Goal: Task Accomplishment & Management: Use online tool/utility

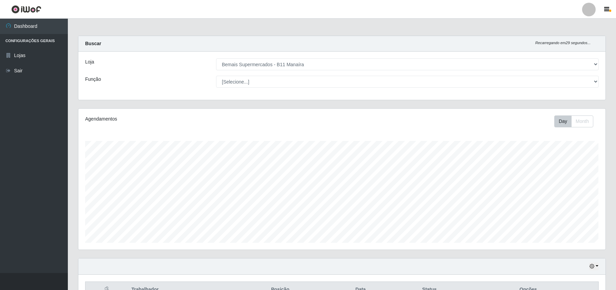
select select "409"
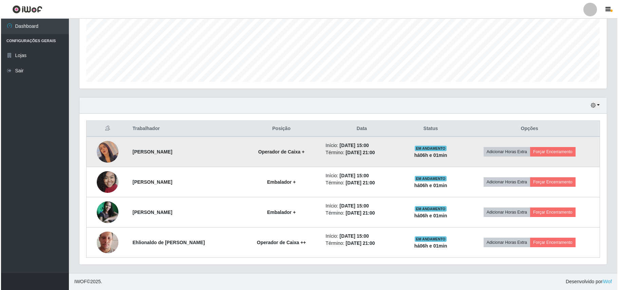
scroll to position [141, 527]
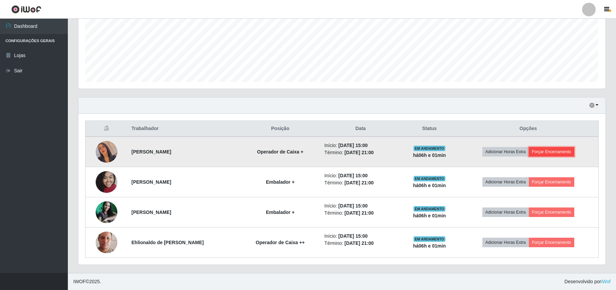
click at [557, 147] on button "Forçar Encerramento" at bounding box center [551, 152] width 45 height 10
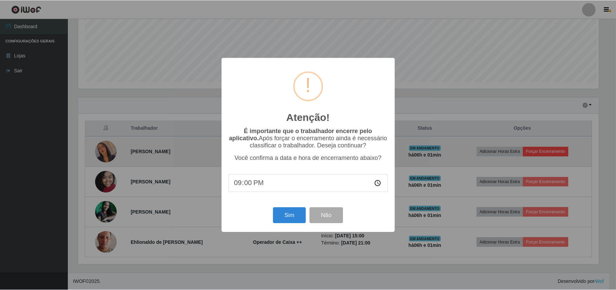
scroll to position [141, 522]
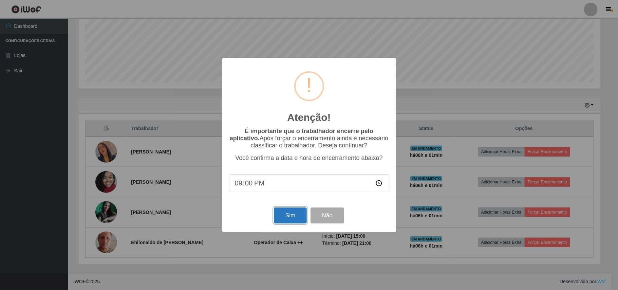
click at [289, 211] on button "Sim" at bounding box center [290, 215] width 33 height 16
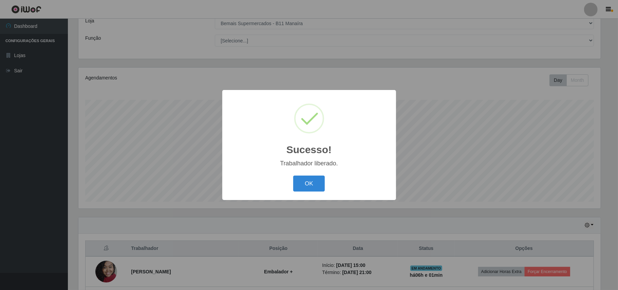
click at [314, 186] on button "OK" at bounding box center [309, 183] width 32 height 16
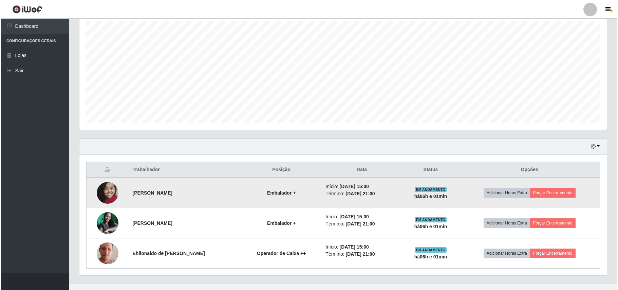
scroll to position [132, 0]
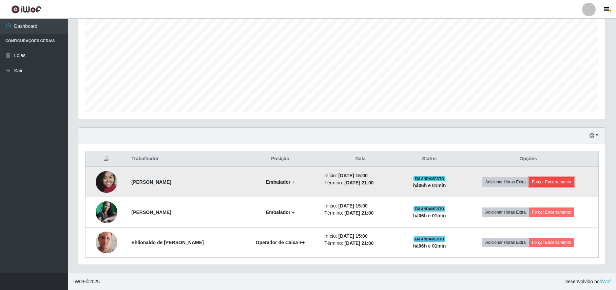
click at [545, 178] on button "Forçar Encerramento" at bounding box center [551, 182] width 45 height 10
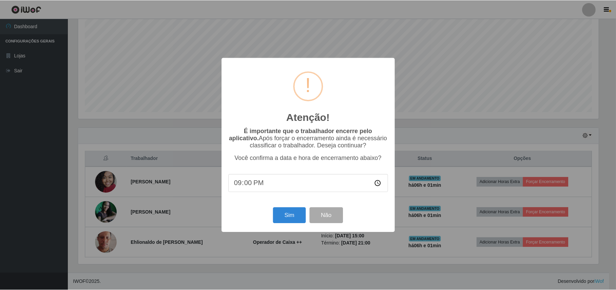
scroll to position [141, 522]
drag, startPoint x: 275, startPoint y: 215, endPoint x: 279, endPoint y: 215, distance: 4.4
click at [275, 215] on button "Sim" at bounding box center [290, 215] width 33 height 16
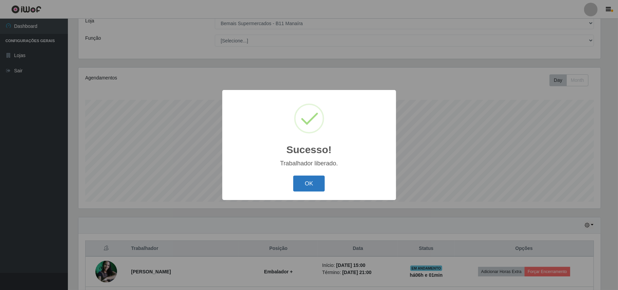
click at [310, 183] on button "OK" at bounding box center [309, 183] width 32 height 16
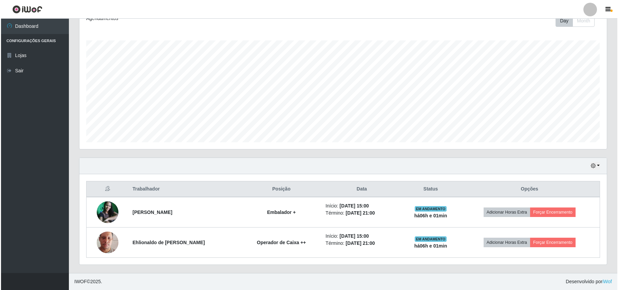
scroll to position [102, 0]
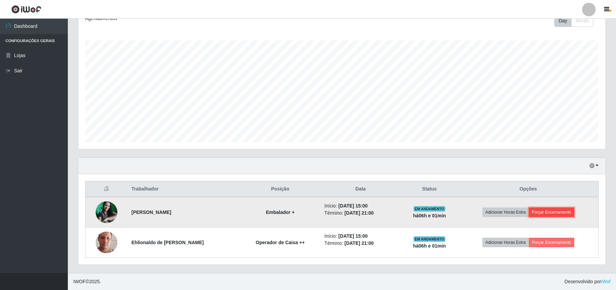
click at [555, 212] on button "Forçar Encerramento" at bounding box center [551, 212] width 45 height 10
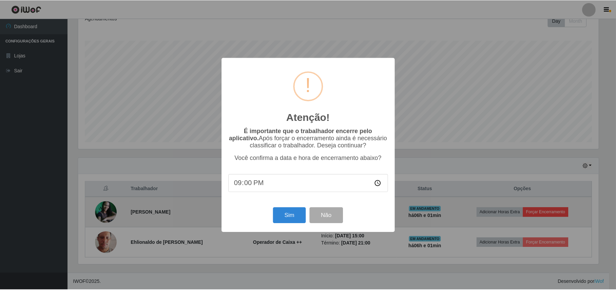
scroll to position [141, 522]
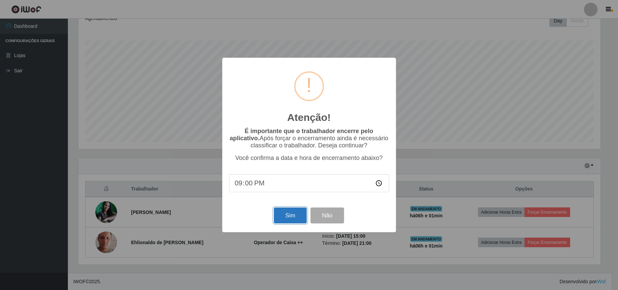
click at [291, 218] on button "Sim" at bounding box center [290, 215] width 33 height 16
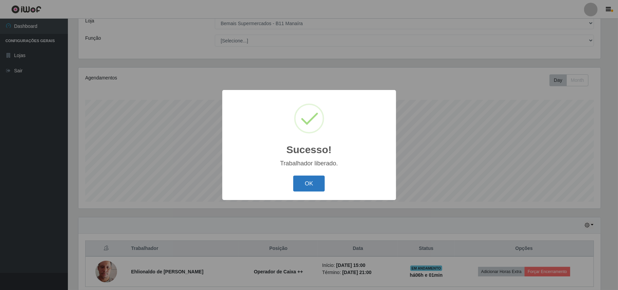
click at [313, 183] on button "OK" at bounding box center [309, 183] width 32 height 16
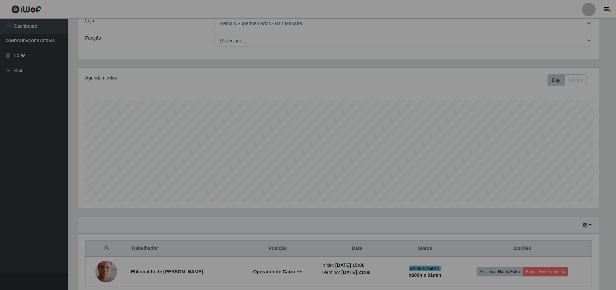
scroll to position [0, 0]
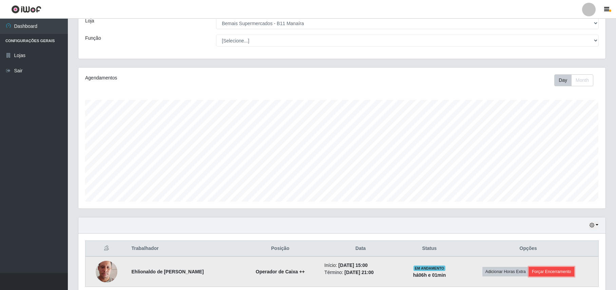
click at [540, 273] on button "Forçar Encerramento" at bounding box center [551, 272] width 45 height 10
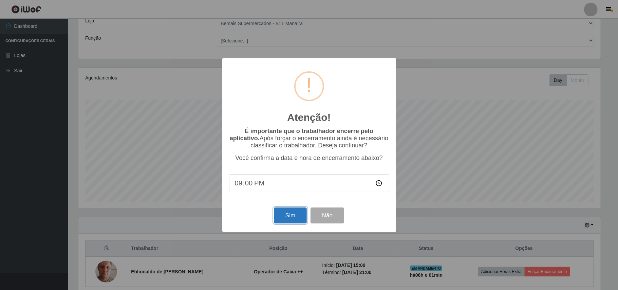
click at [289, 214] on button "Sim" at bounding box center [290, 215] width 33 height 16
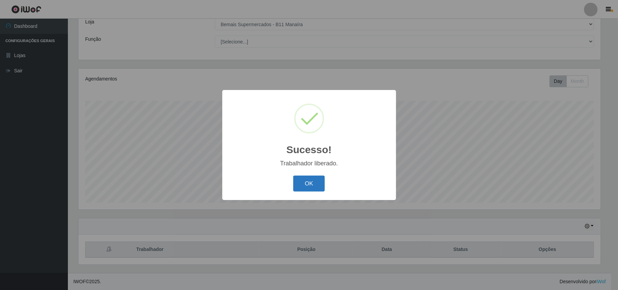
click at [310, 185] on button "OK" at bounding box center [309, 183] width 32 height 16
